Goal: Navigation & Orientation: Find specific page/section

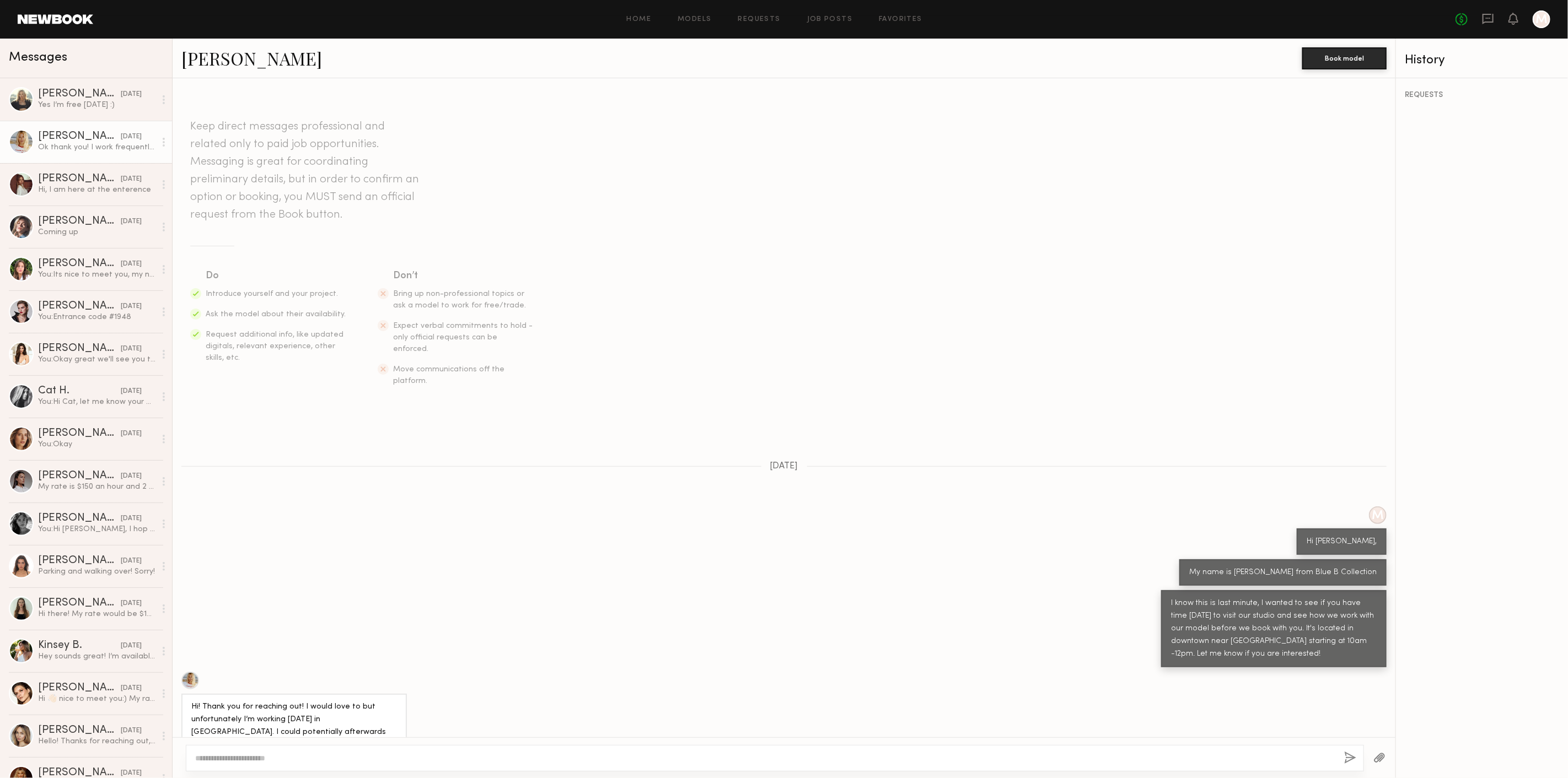
scroll to position [123, 0]
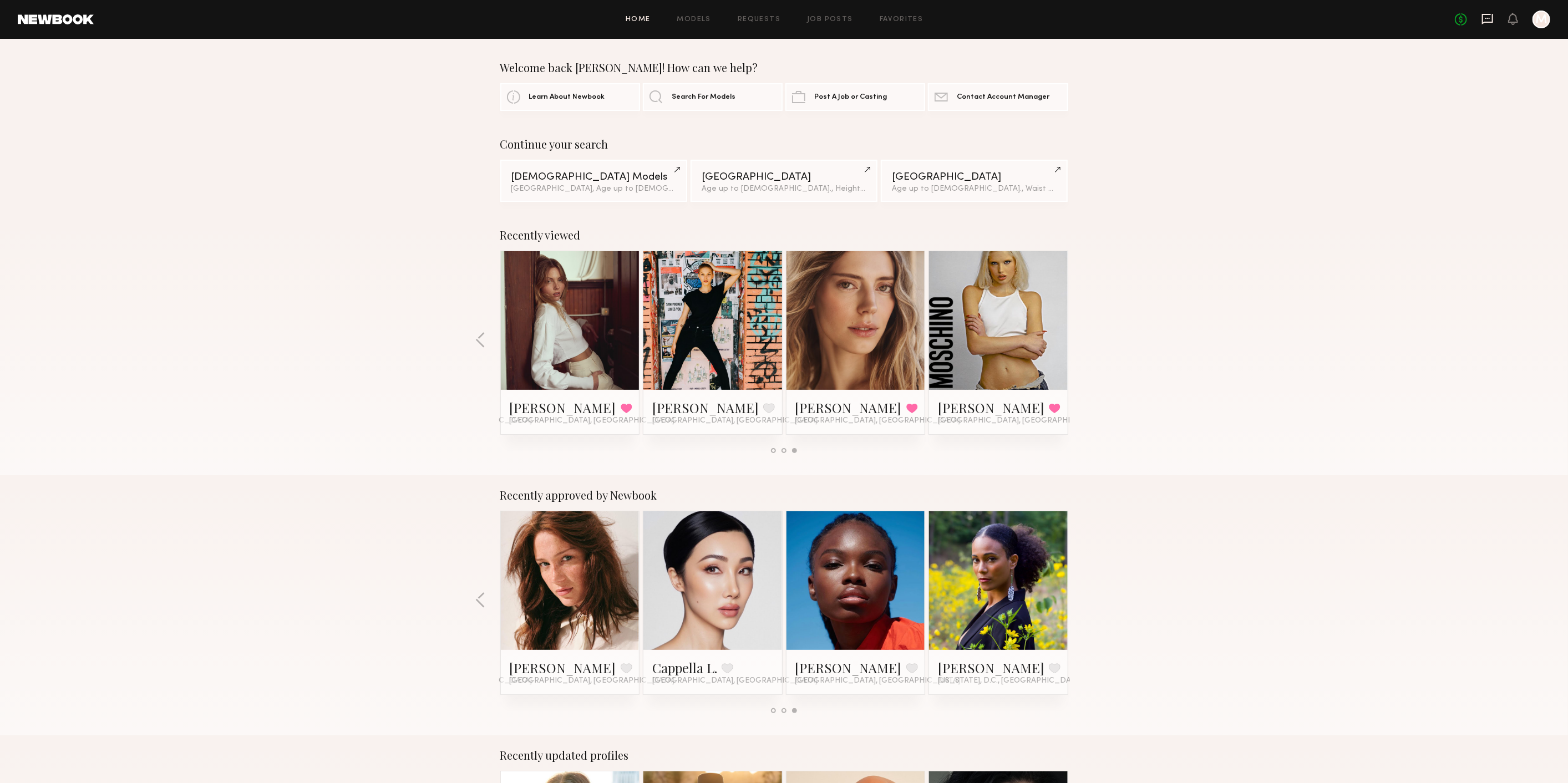
click at [1489, 24] on icon at bounding box center [1487, 18] width 12 height 12
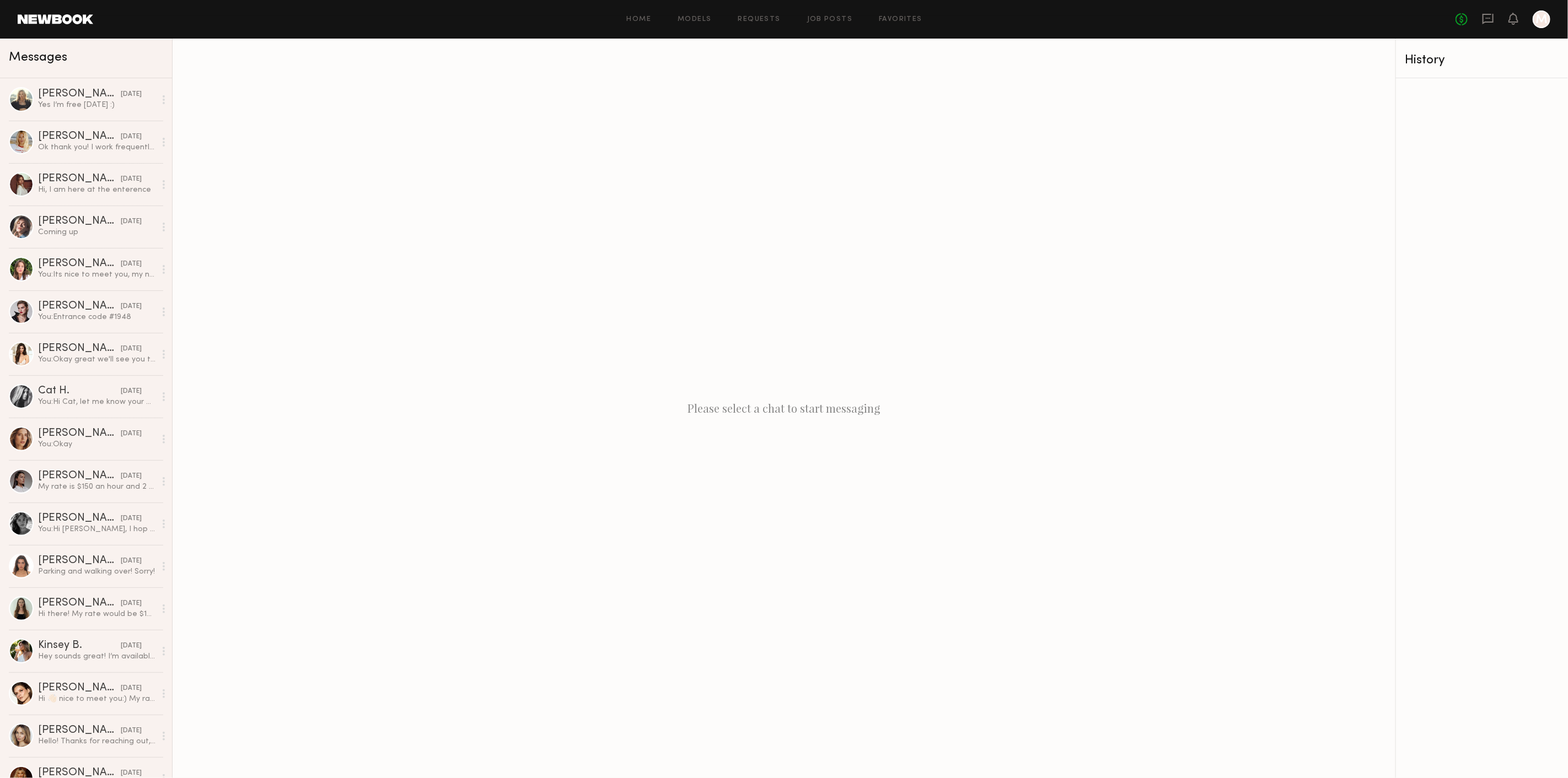
click at [51, 20] on link at bounding box center [55, 20] width 75 height 10
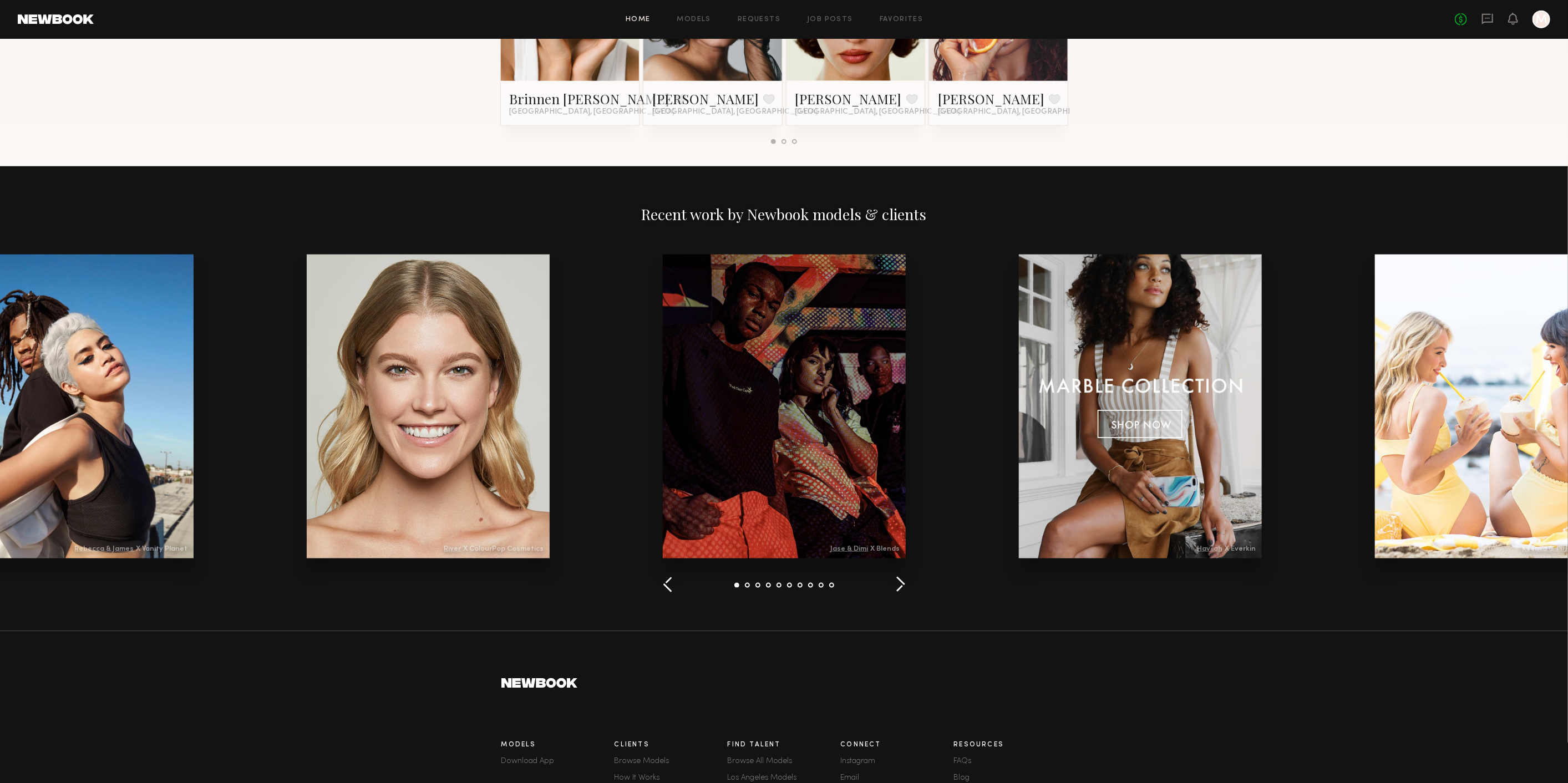
scroll to position [1232, 0]
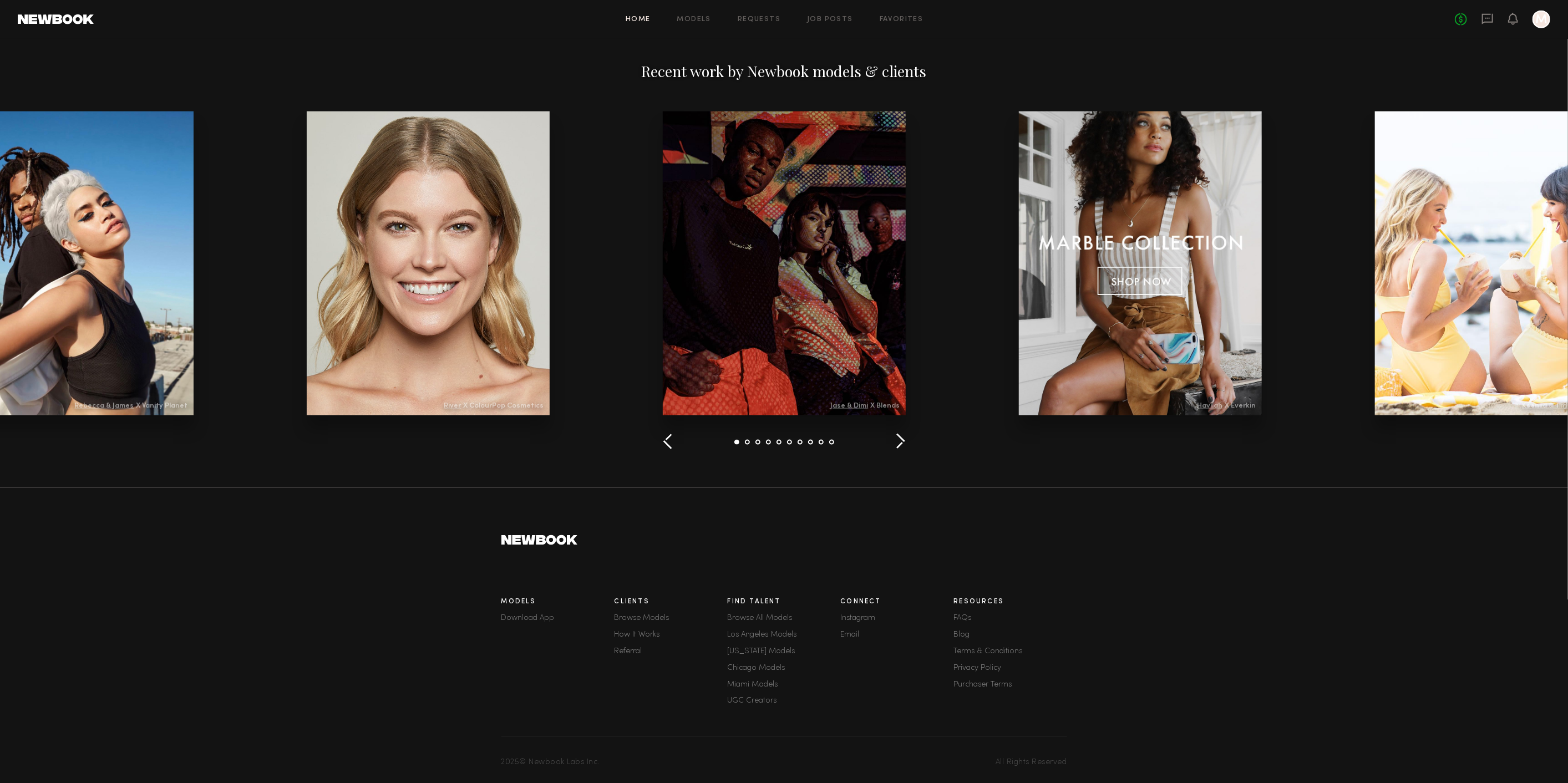
click at [903, 446] on button "button" at bounding box center [900, 442] width 11 height 18
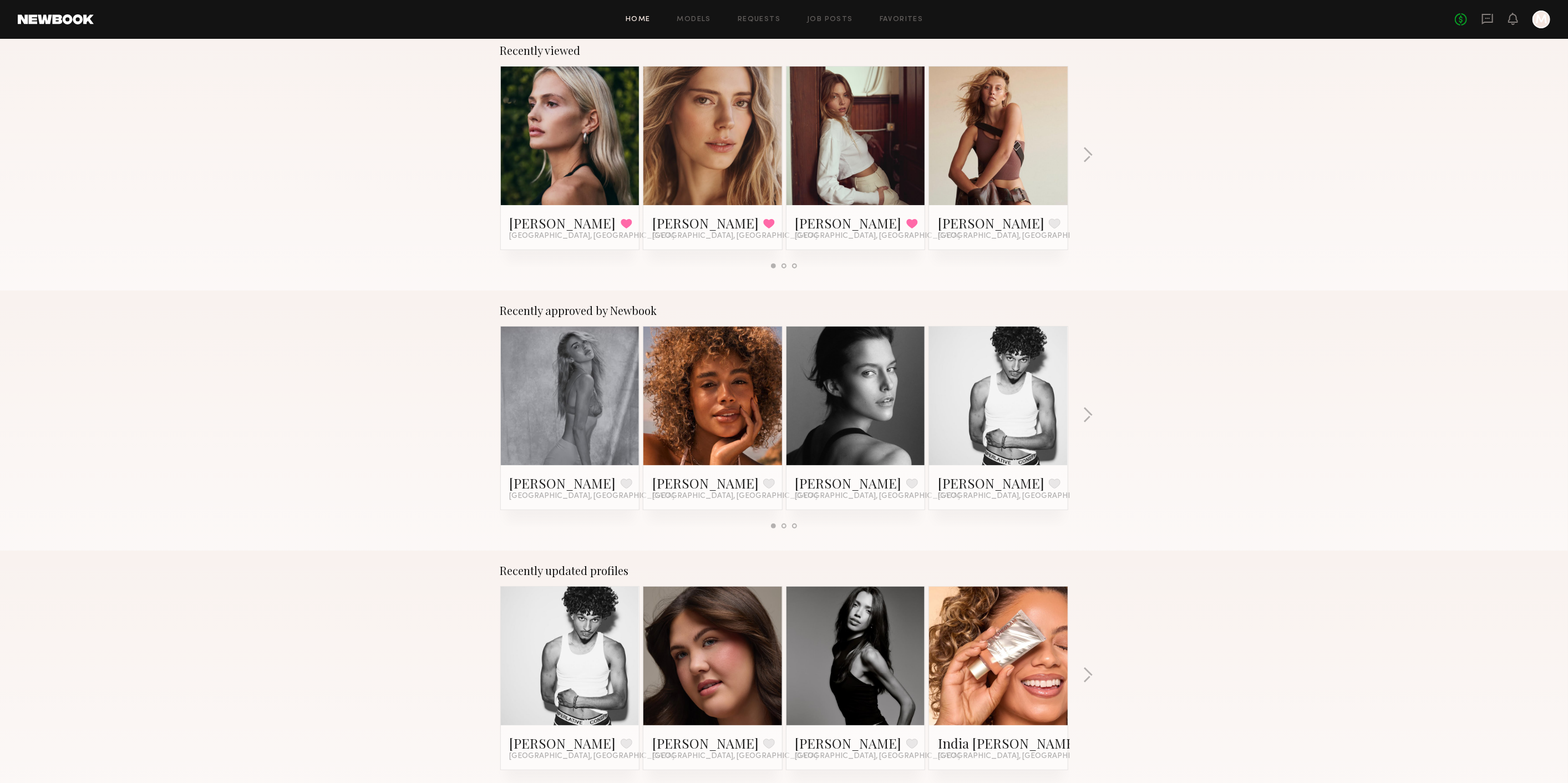
scroll to position [0, 0]
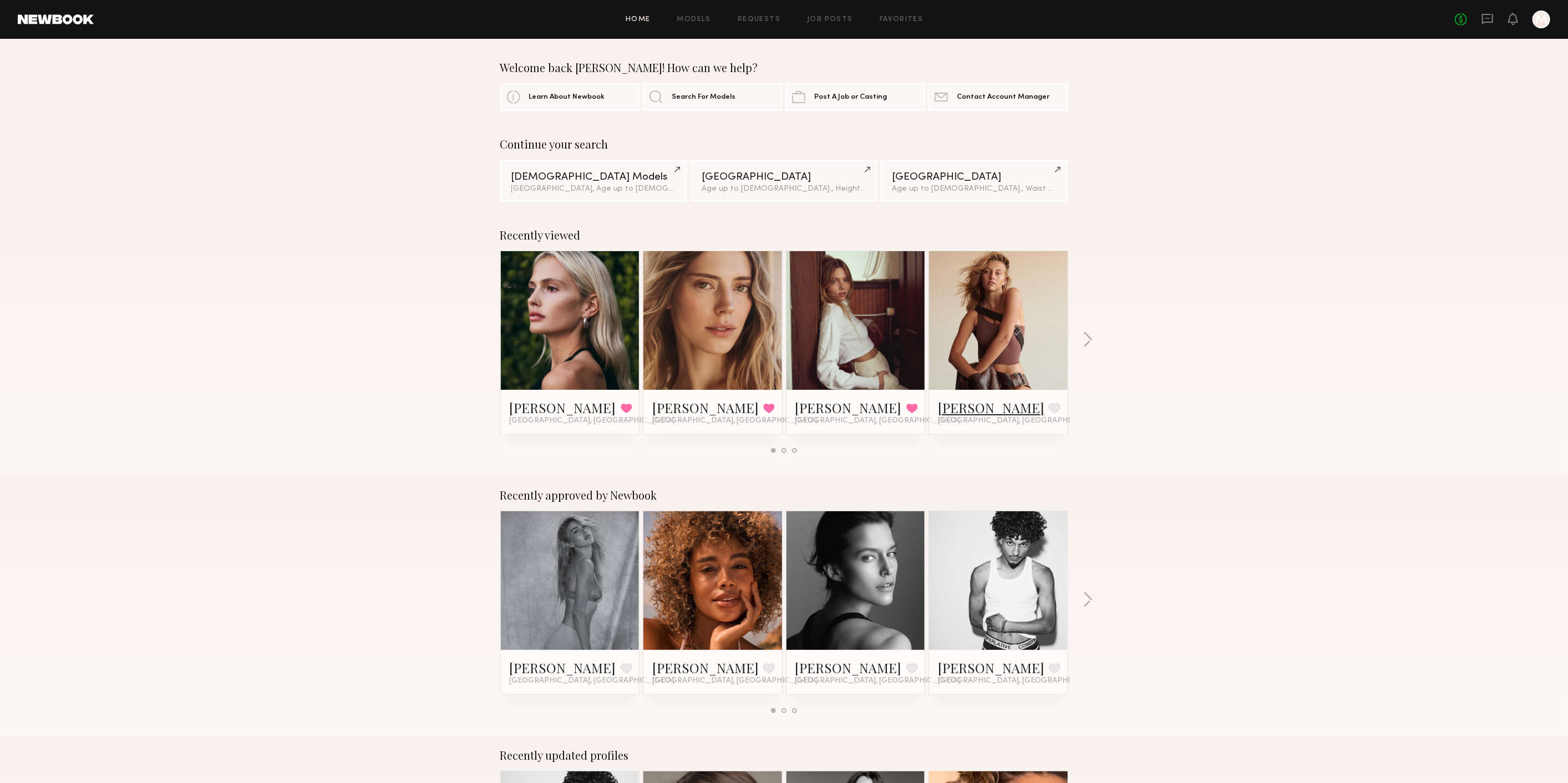
click at [966, 399] on link "[PERSON_NAME]" at bounding box center [990, 408] width 106 height 18
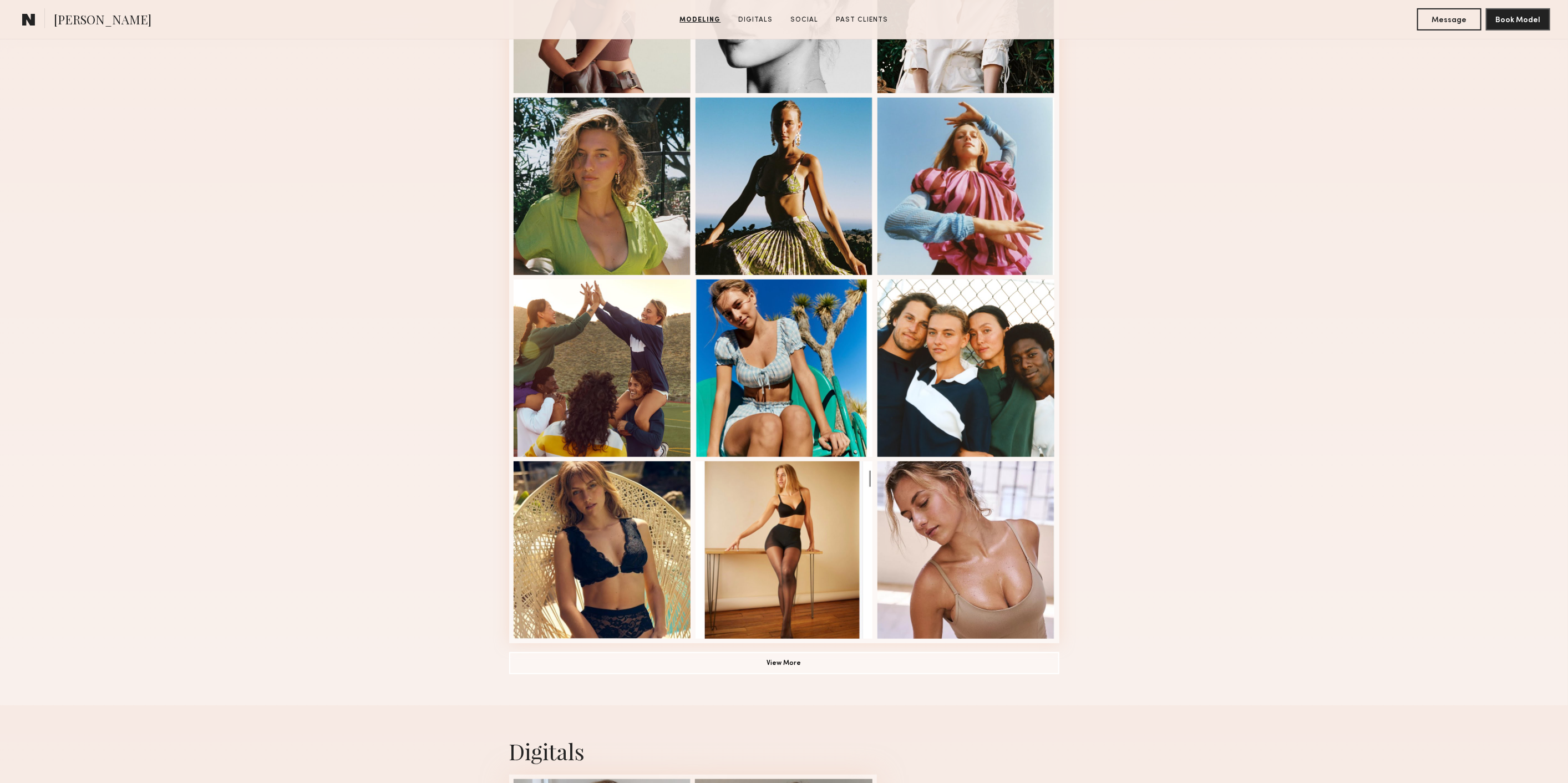
scroll to position [431, 0]
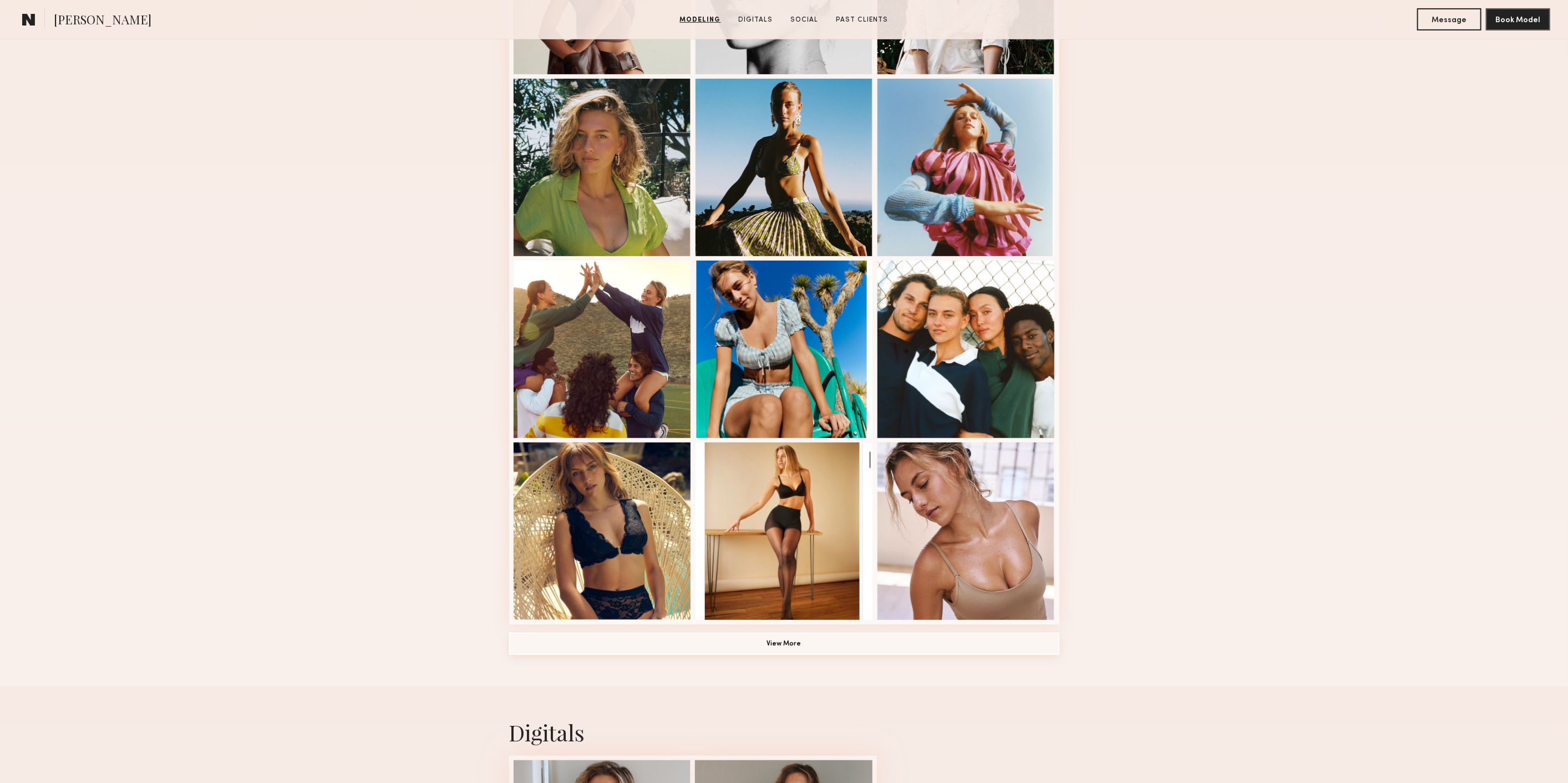
click at [848, 649] on button "View More" at bounding box center [784, 644] width 550 height 22
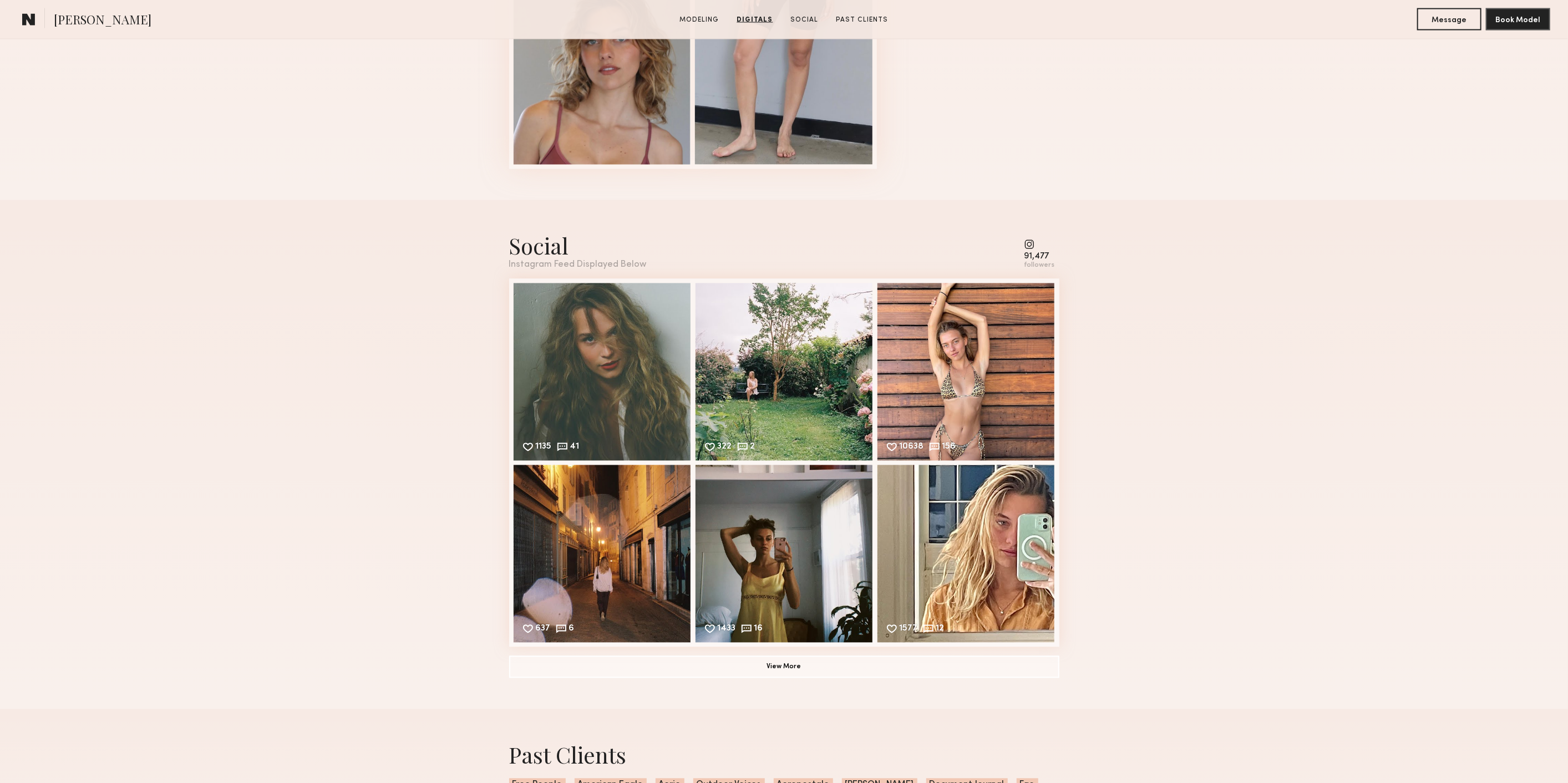
scroll to position [1726, 0]
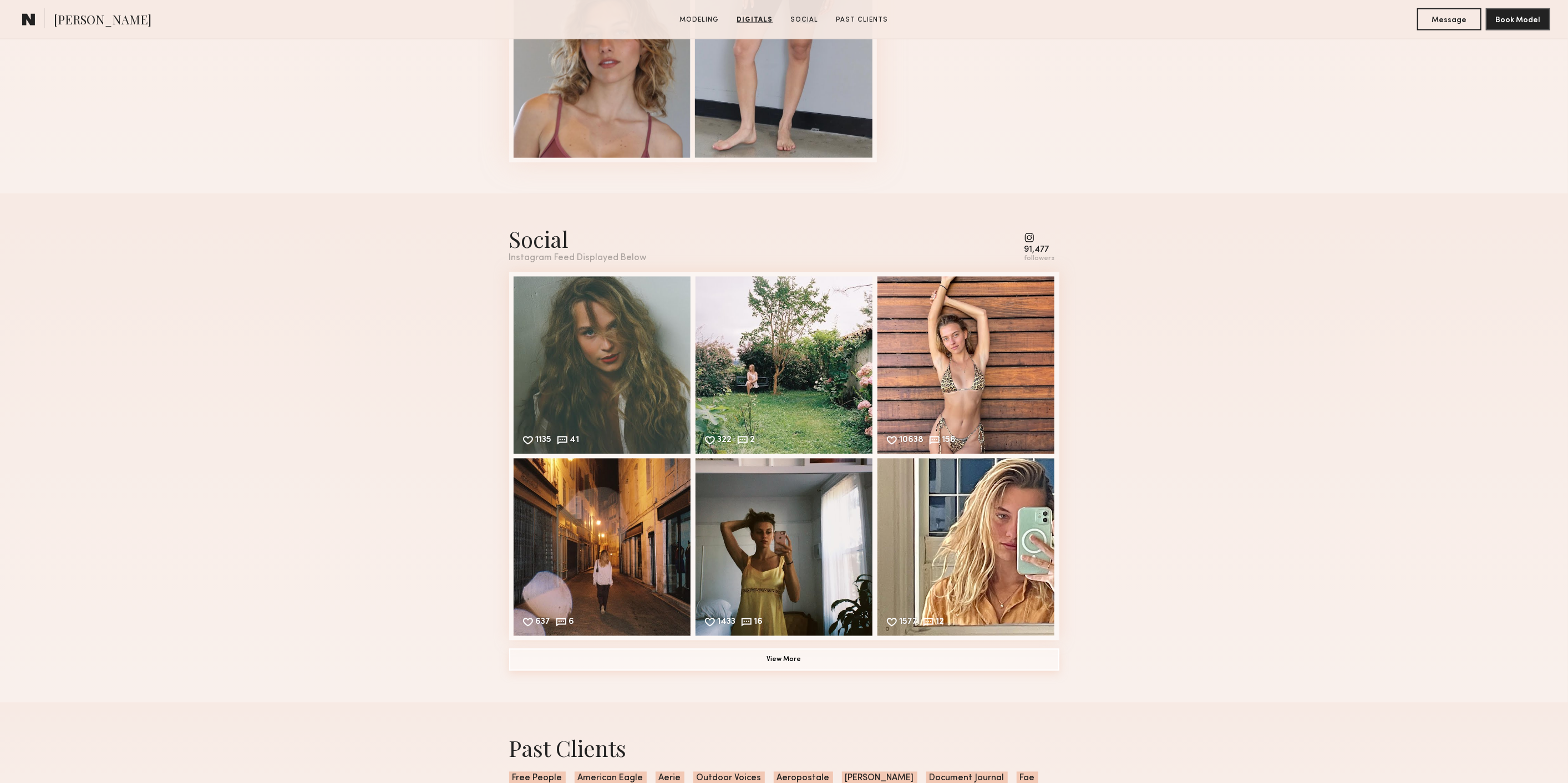
click at [748, 669] on button "View More" at bounding box center [784, 660] width 550 height 22
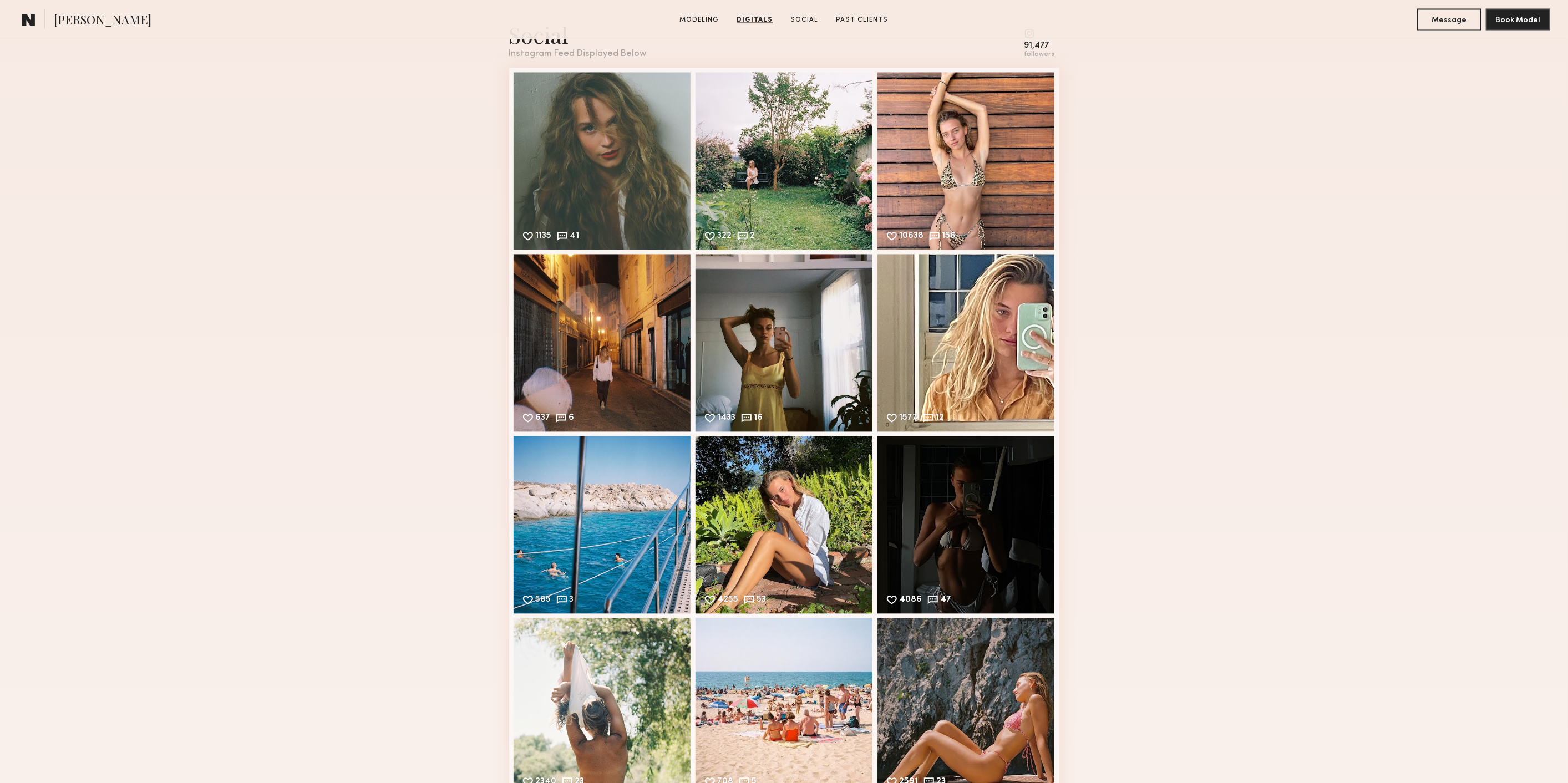
scroll to position [2095, 0]
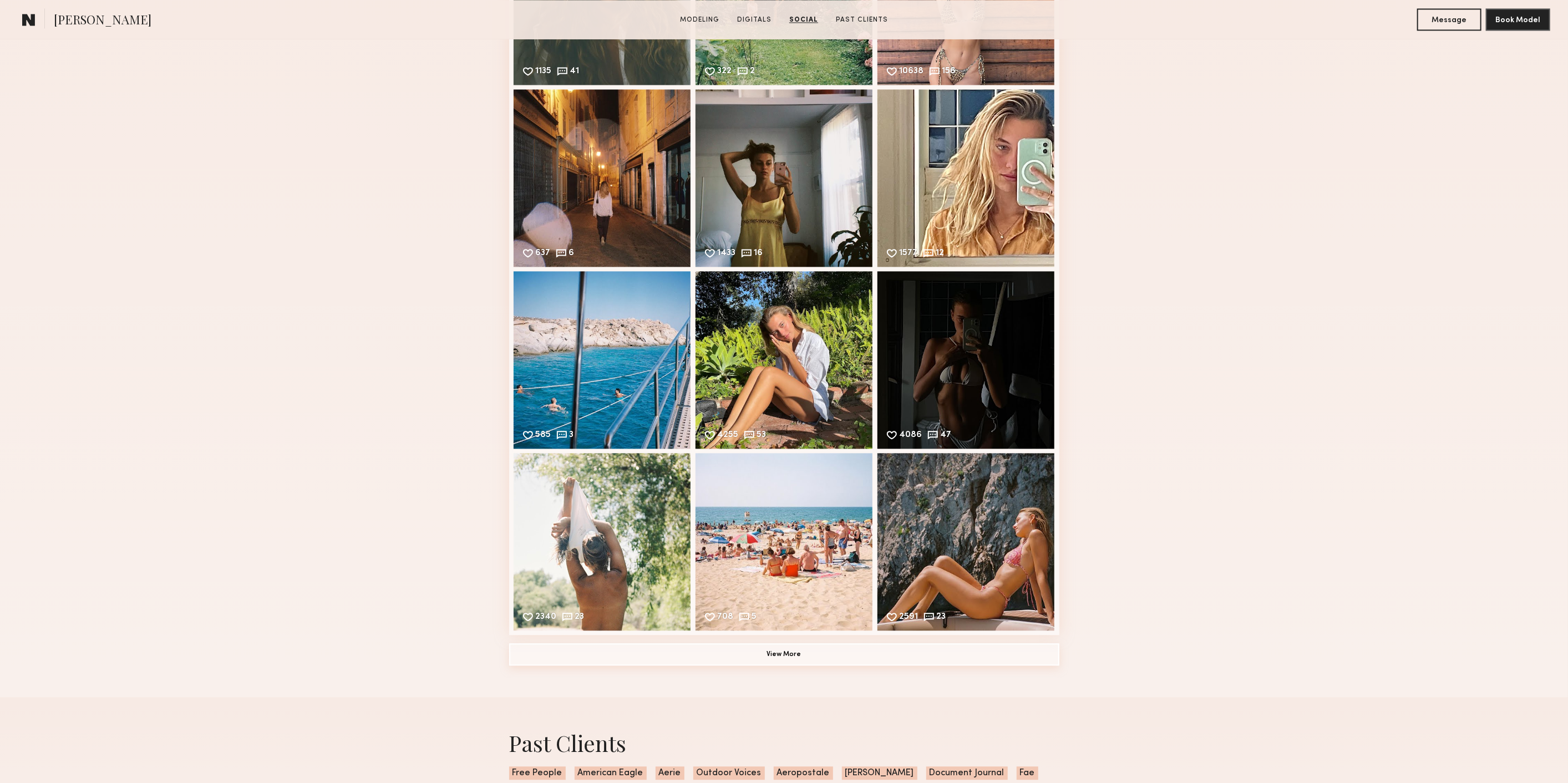
click at [868, 665] on button "View More" at bounding box center [784, 654] width 550 height 22
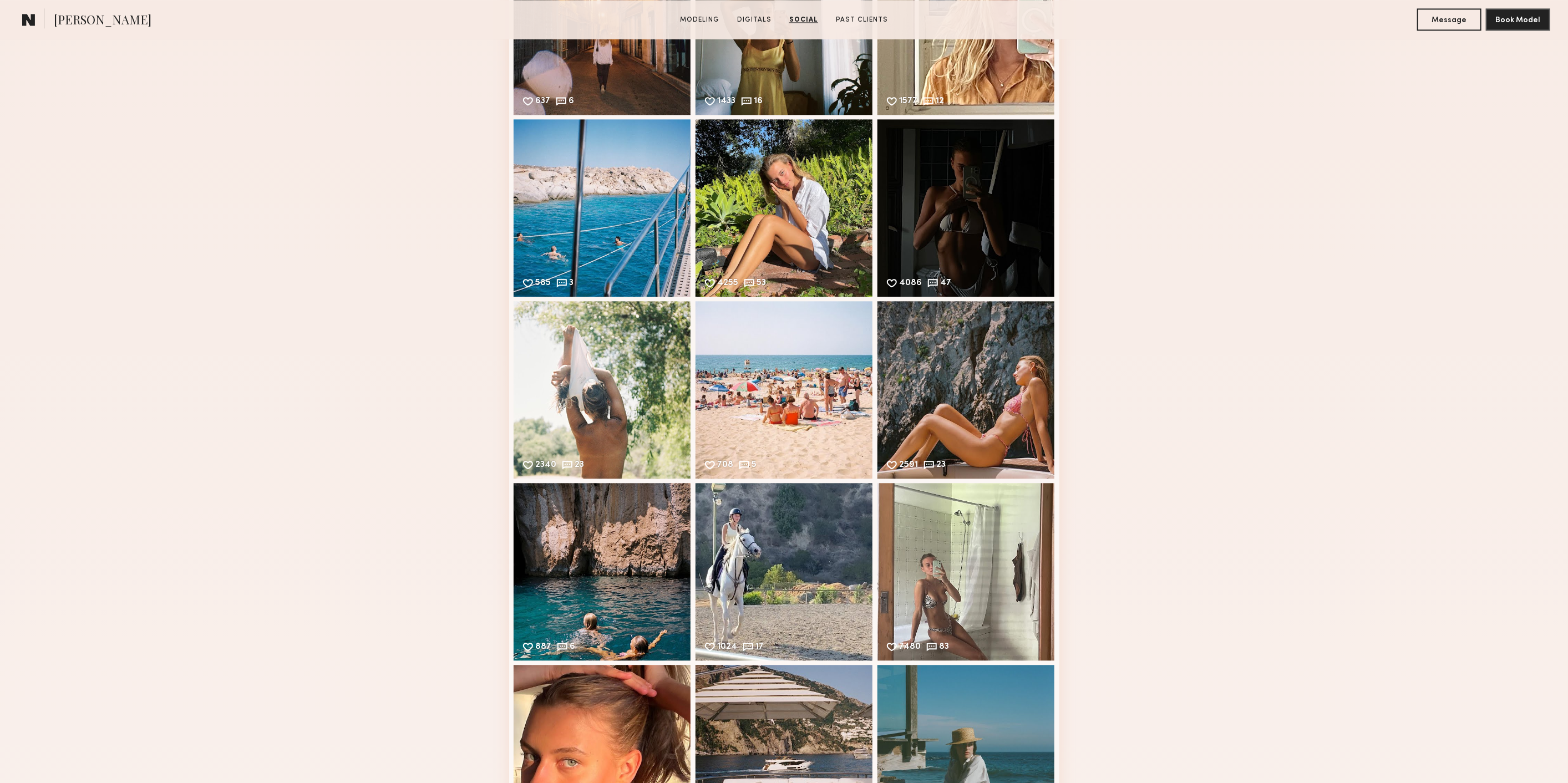
scroll to position [2403, 0]
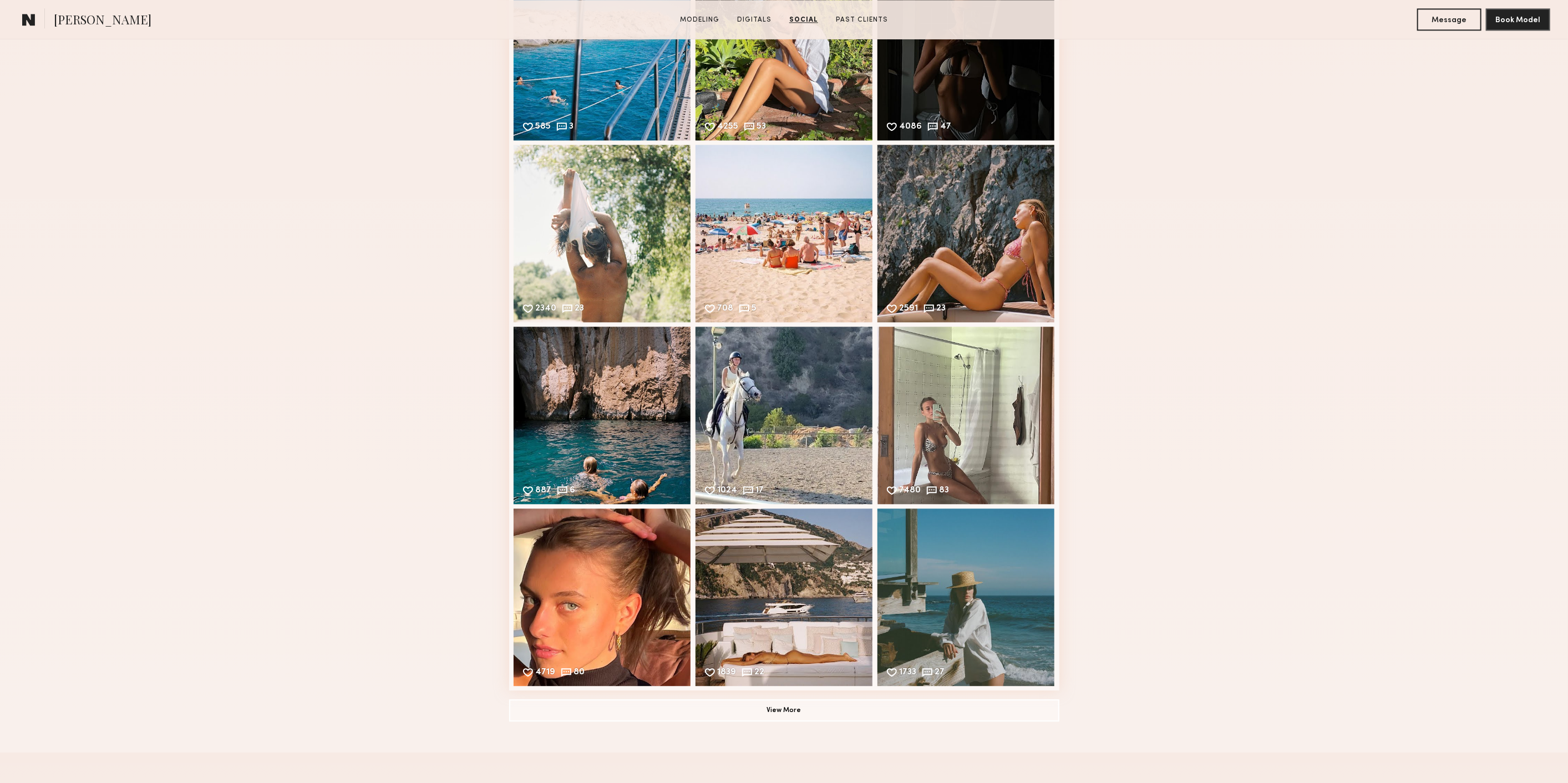
click at [939, 700] on div "Social Instagram Feed Displayed Below 91,477 followers 1135 41 Likes & comments…" at bounding box center [784, 134] width 550 height 1237
click at [936, 709] on button "View More" at bounding box center [784, 710] width 550 height 22
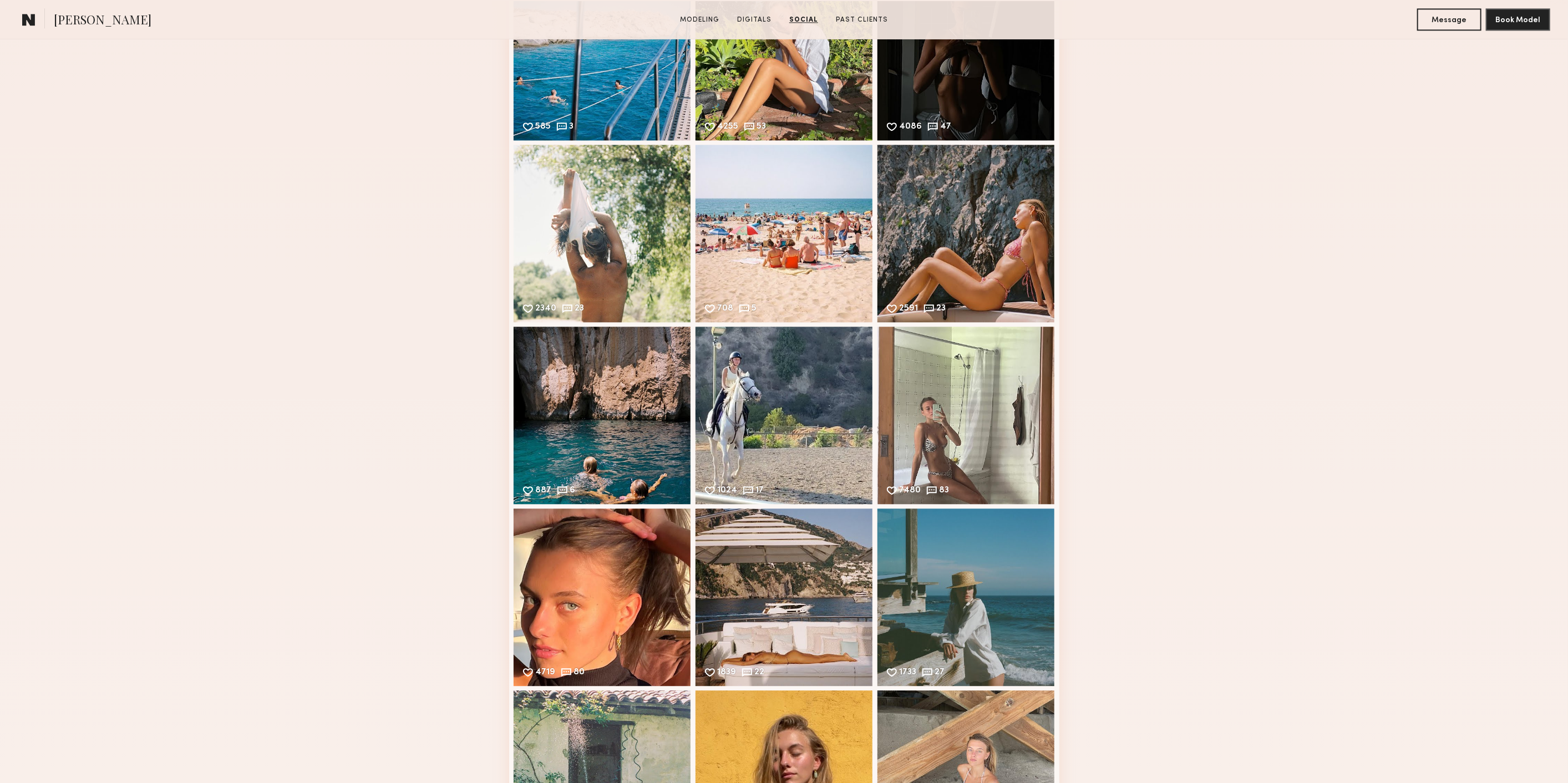
scroll to position [2773, 0]
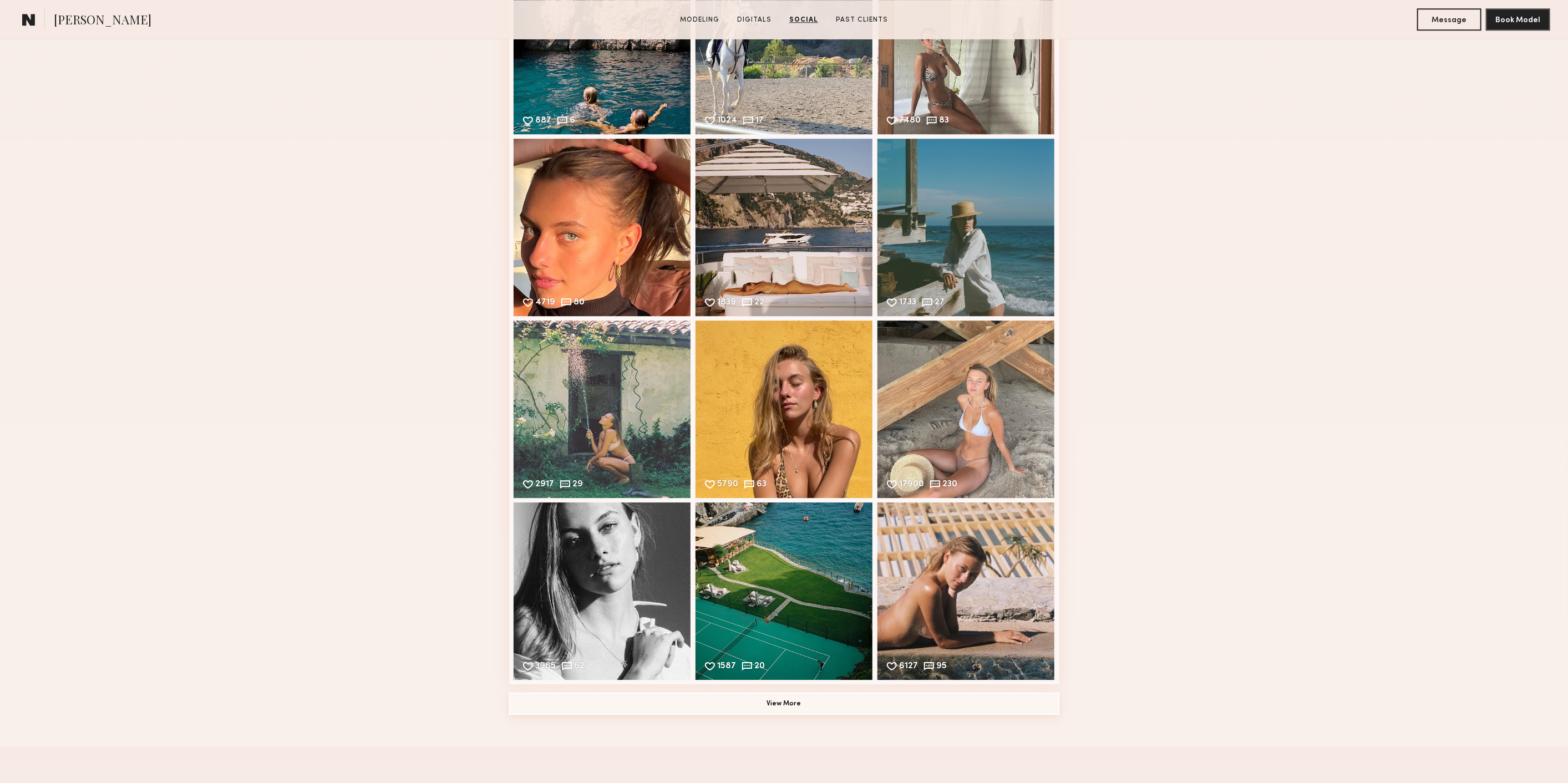
click at [936, 712] on button "View More" at bounding box center [784, 703] width 550 height 22
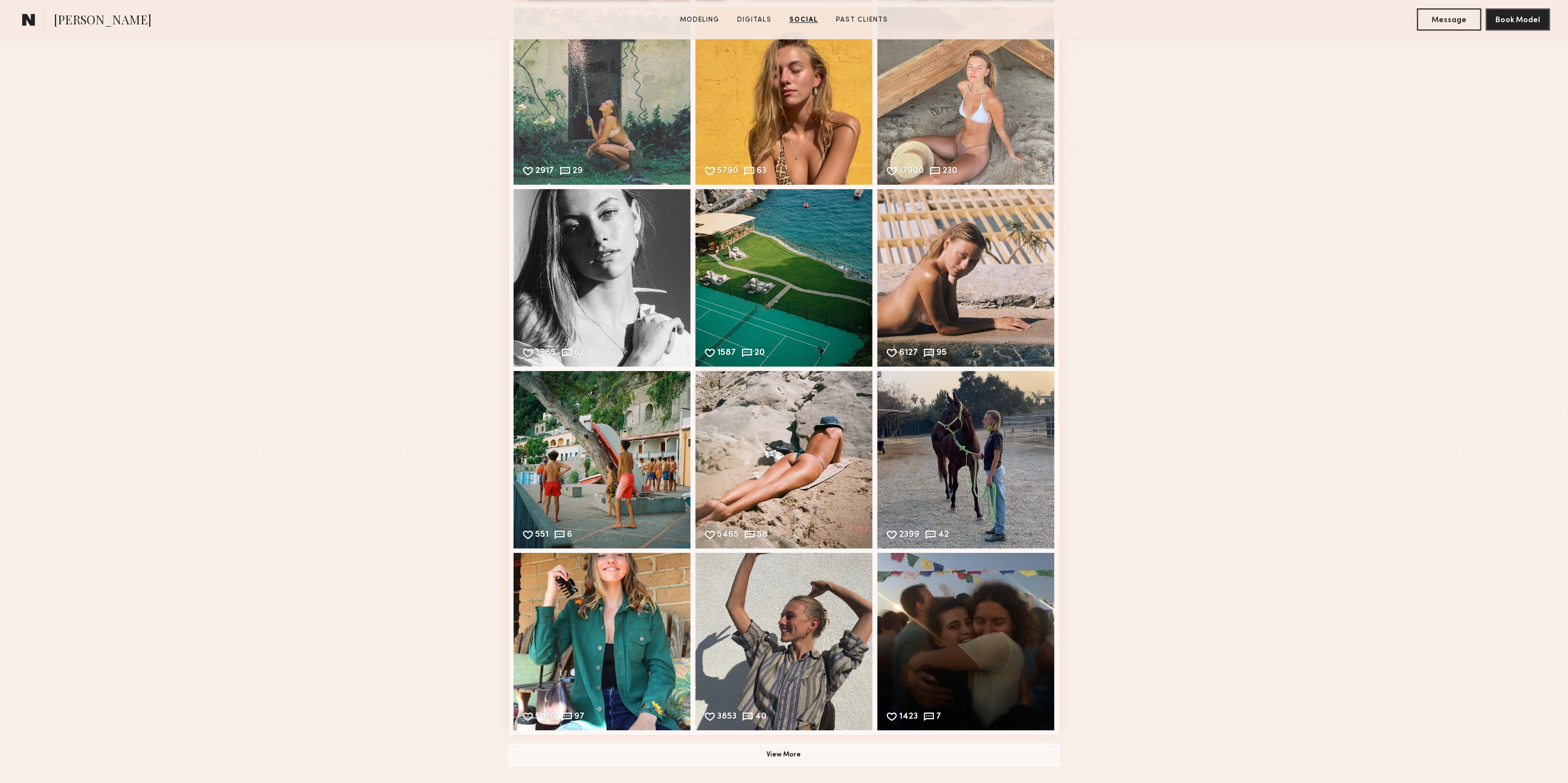
scroll to position [3266, 0]
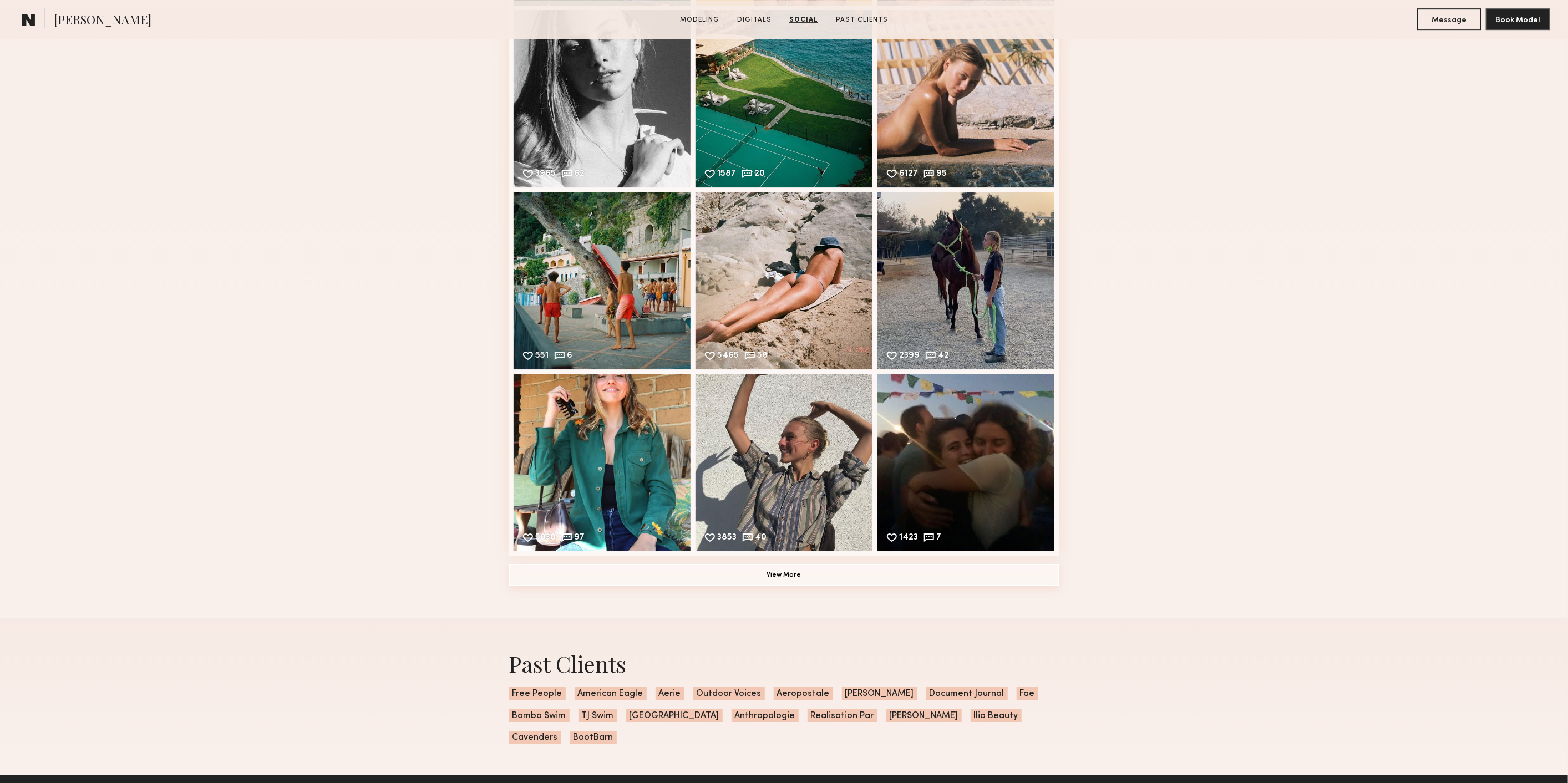
click at [856, 578] on button "View More" at bounding box center [784, 575] width 550 height 22
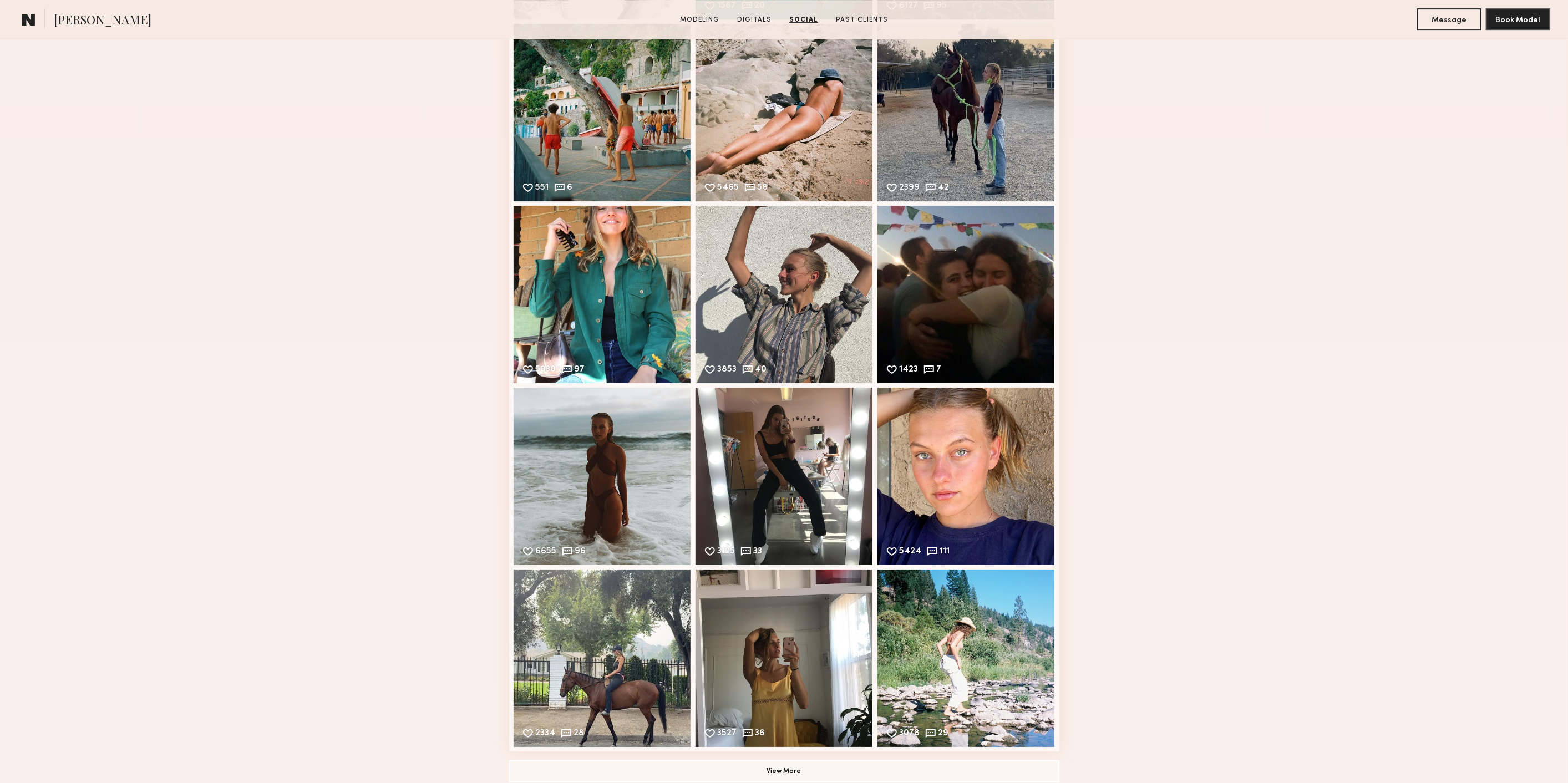
scroll to position [3636, 0]
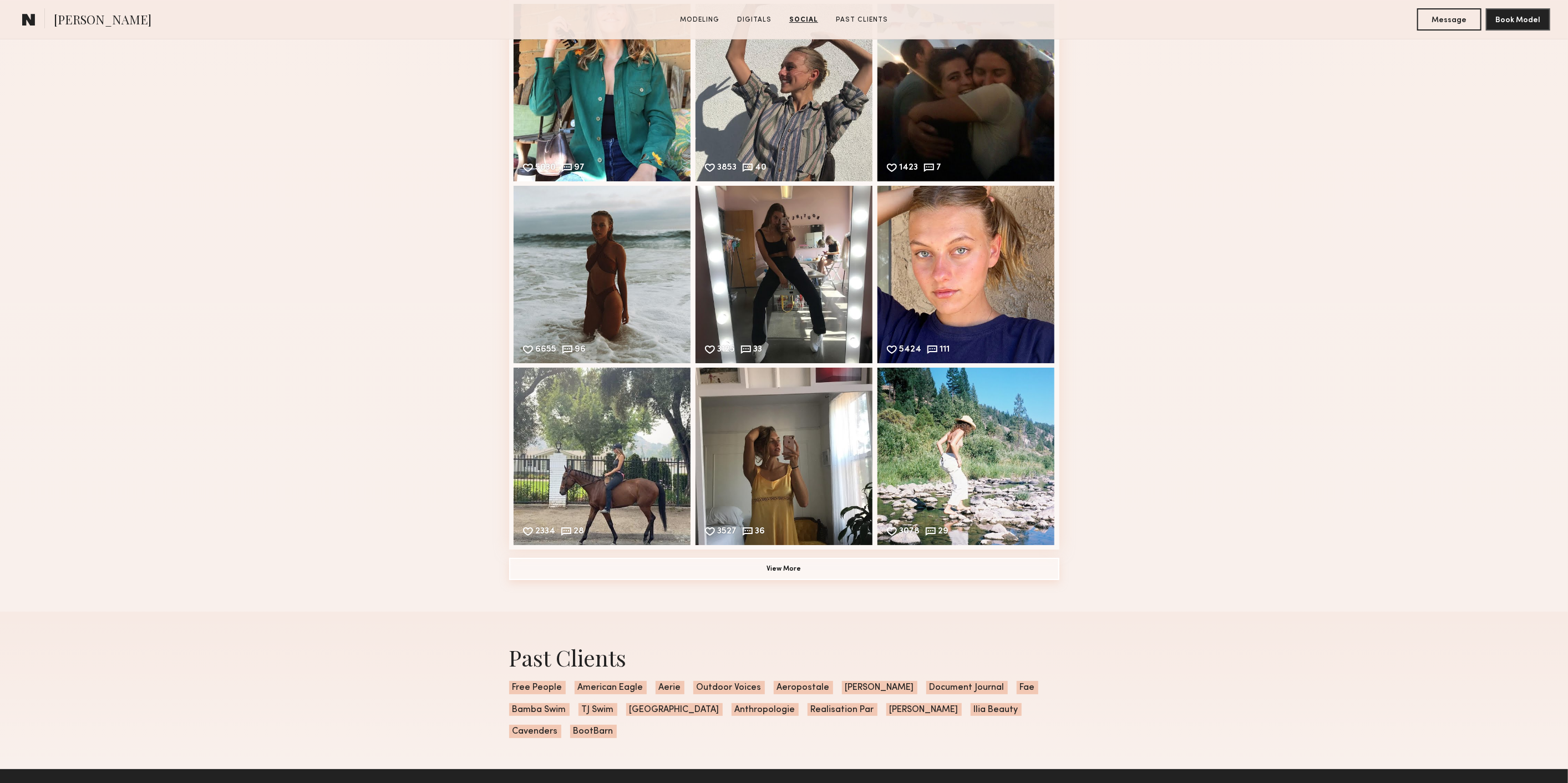
click at [865, 578] on button "View More" at bounding box center [784, 569] width 550 height 22
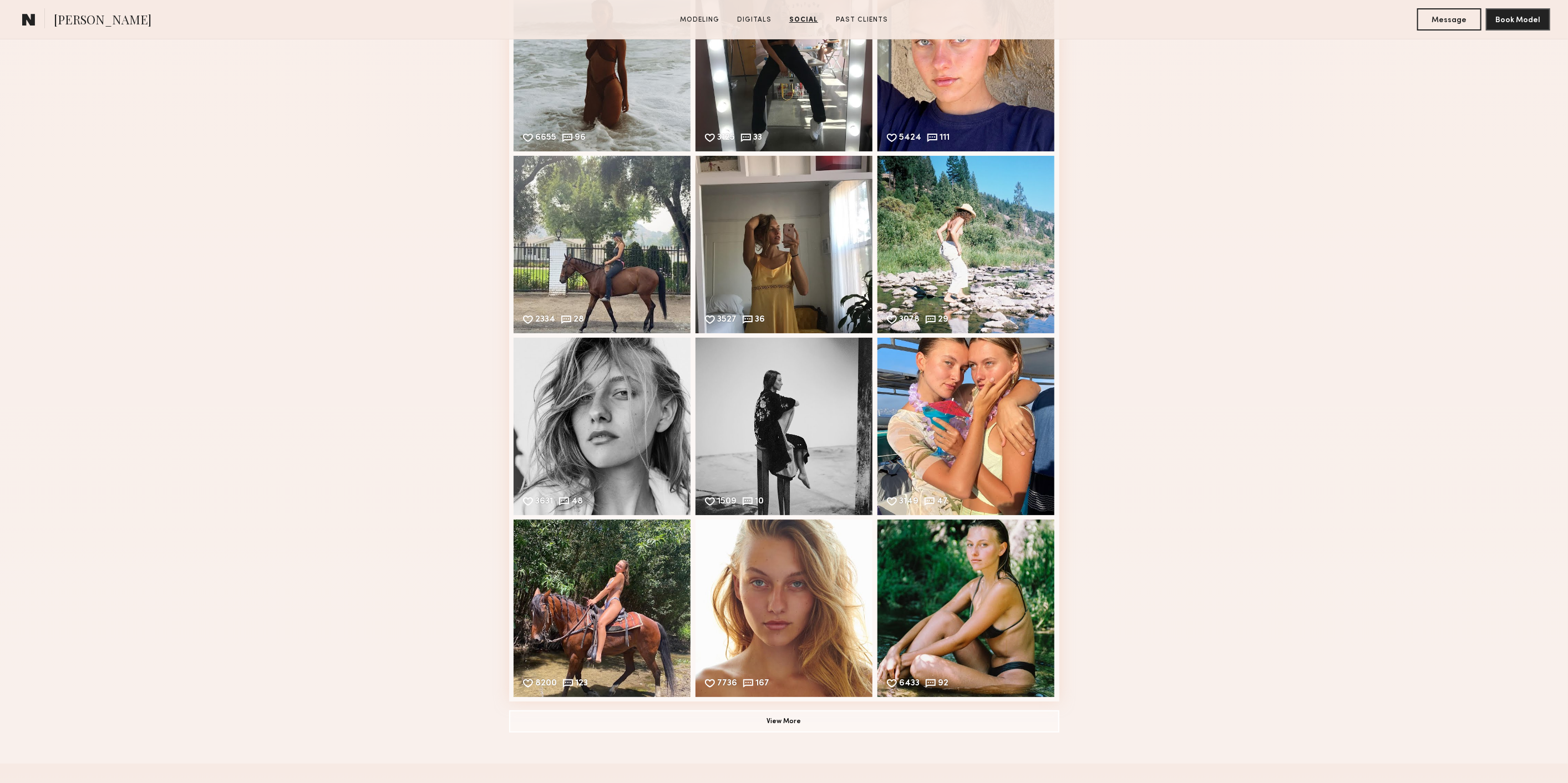
scroll to position [4067, 0]
